Goal: Find specific page/section: Find specific page/section

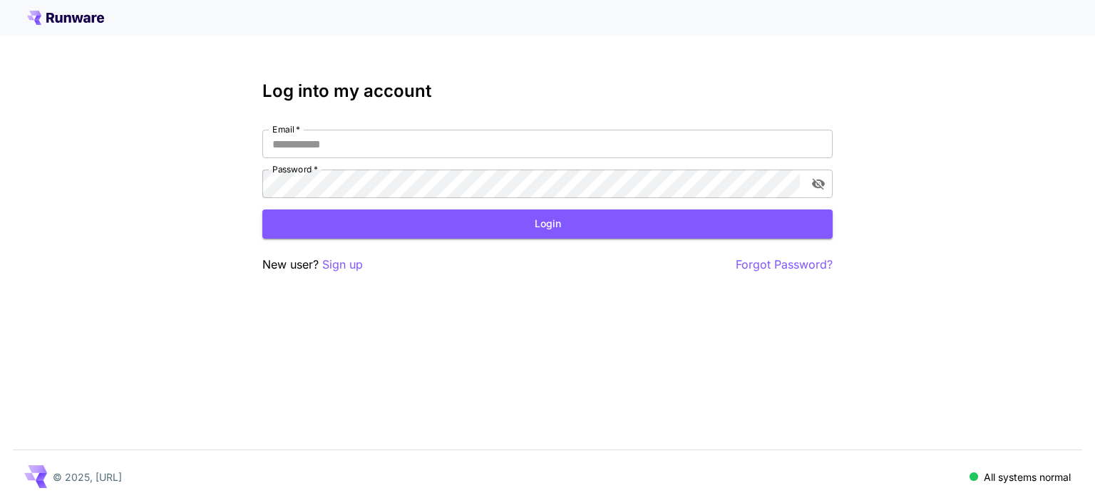
type input "**********"
click at [466, 231] on button "Login" at bounding box center [547, 224] width 570 height 29
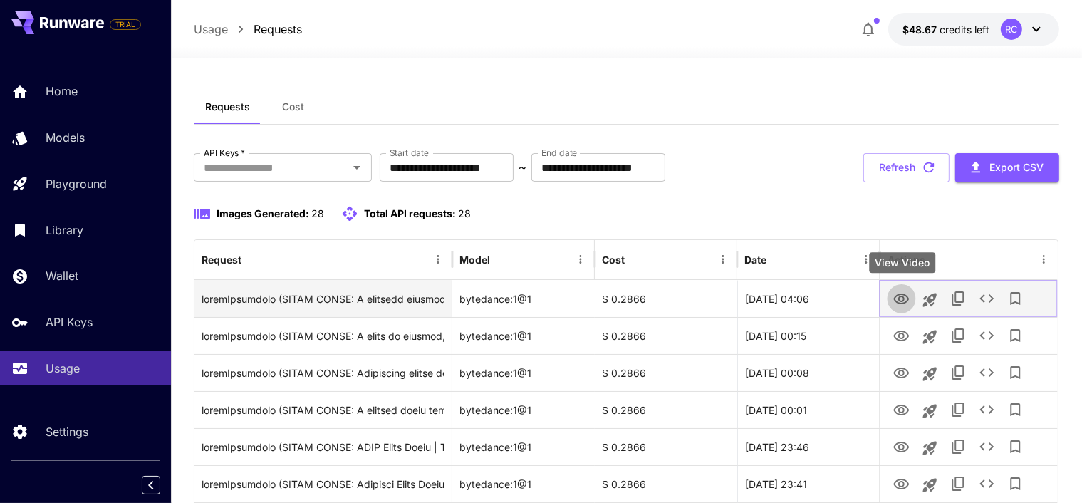
click at [903, 297] on icon "View Video" at bounding box center [902, 299] width 17 height 17
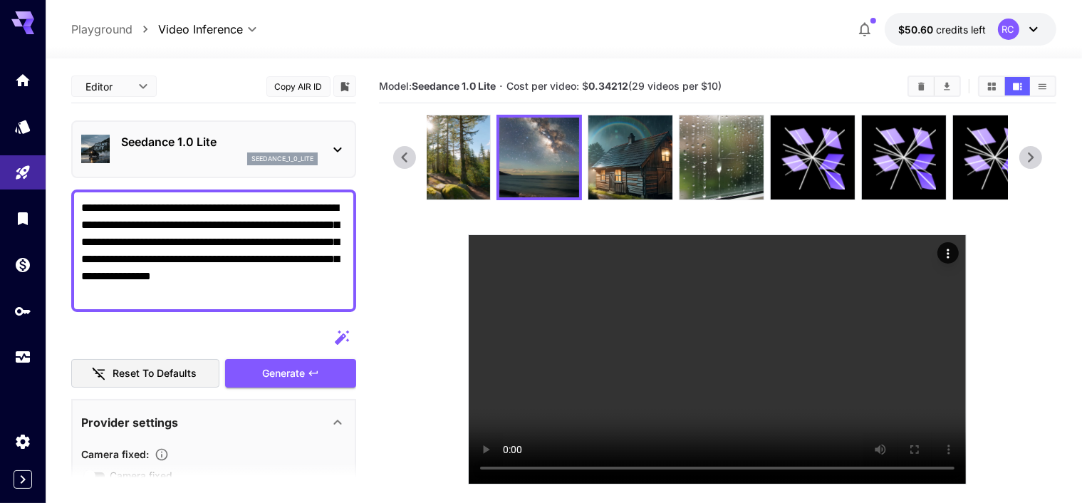
scroll to position [285, 0]
